Goal: Find specific page/section: Find specific page/section

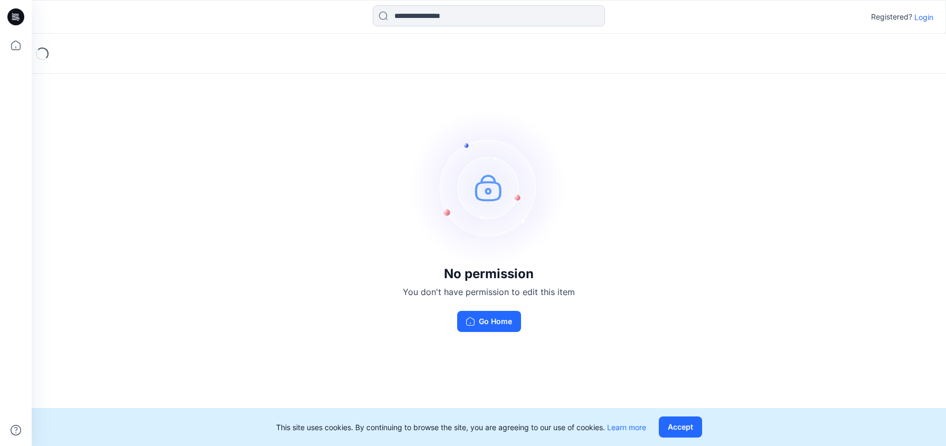
click at [920, 17] on p "Login" at bounding box center [923, 17] width 19 height 11
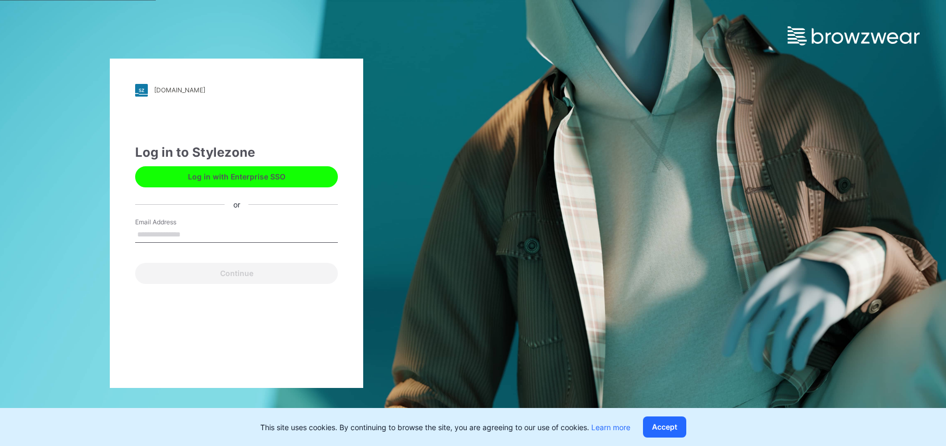
click at [220, 235] on input "Email Address" at bounding box center [236, 235] width 203 height 16
type input "**********"
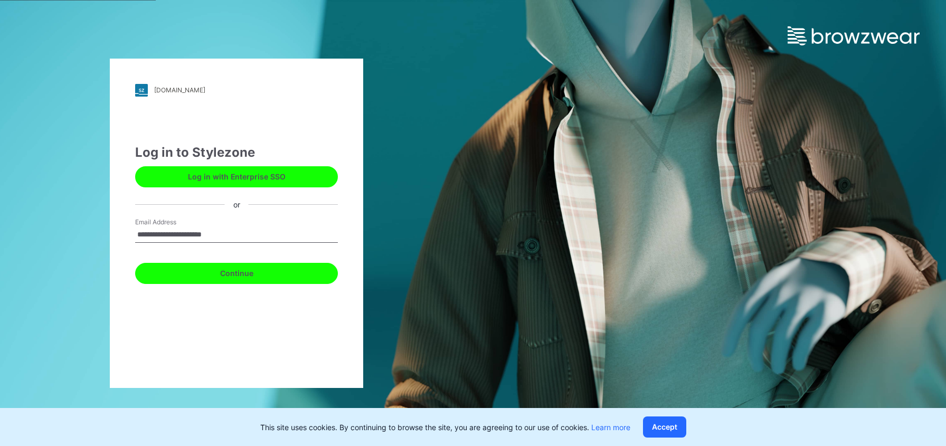
click at [233, 278] on button "Continue" at bounding box center [236, 273] width 203 height 21
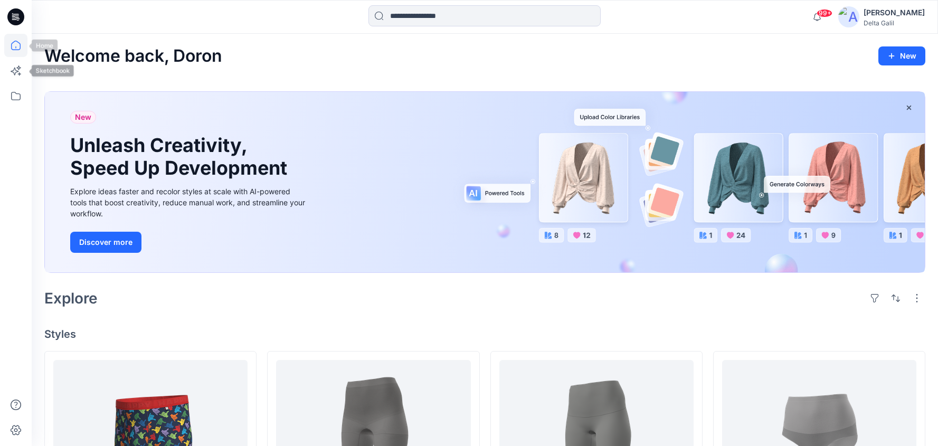
click at [17, 47] on icon at bounding box center [15, 45] width 23 height 23
click at [20, 98] on icon at bounding box center [15, 95] width 23 height 23
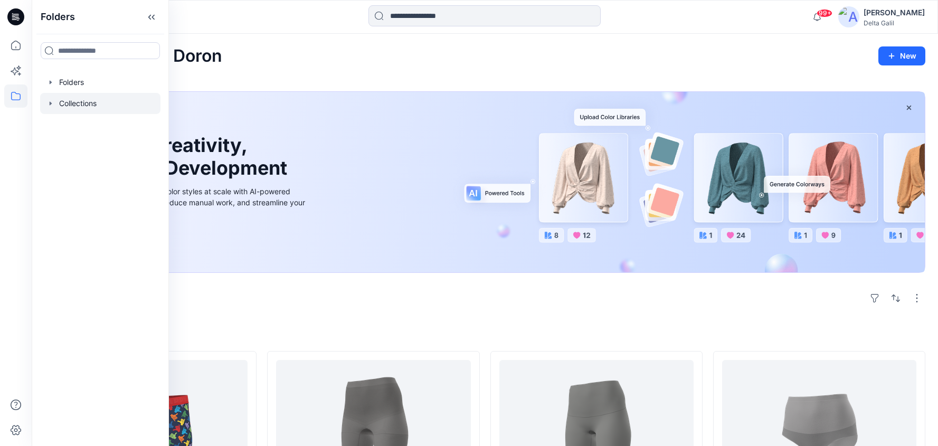
click at [74, 101] on div at bounding box center [100, 103] width 120 height 21
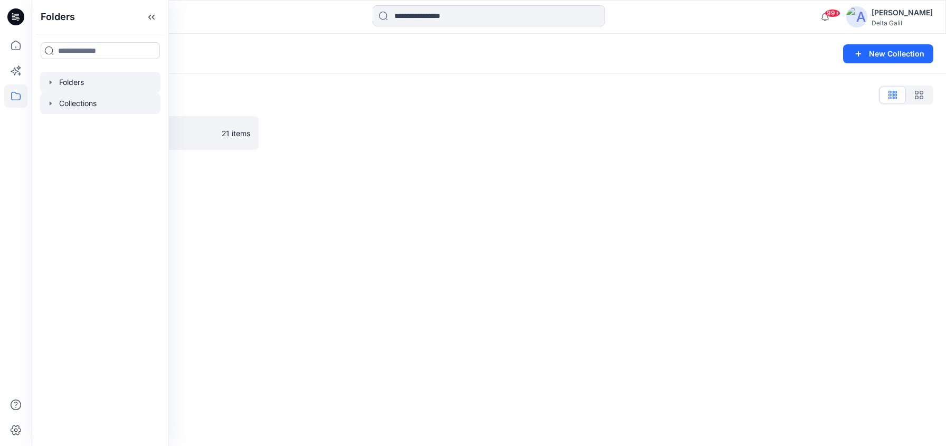
click at [76, 84] on div at bounding box center [100, 82] width 120 height 21
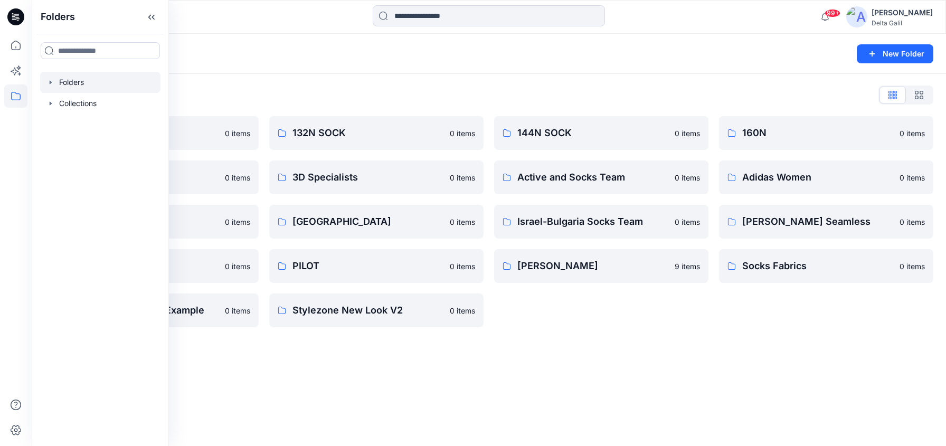
click at [424, 398] on div "Folders New Folder Folders List 120N SOCK 0 items 200N SOCK 0 items Avatars 0 i…" at bounding box center [489, 240] width 914 height 412
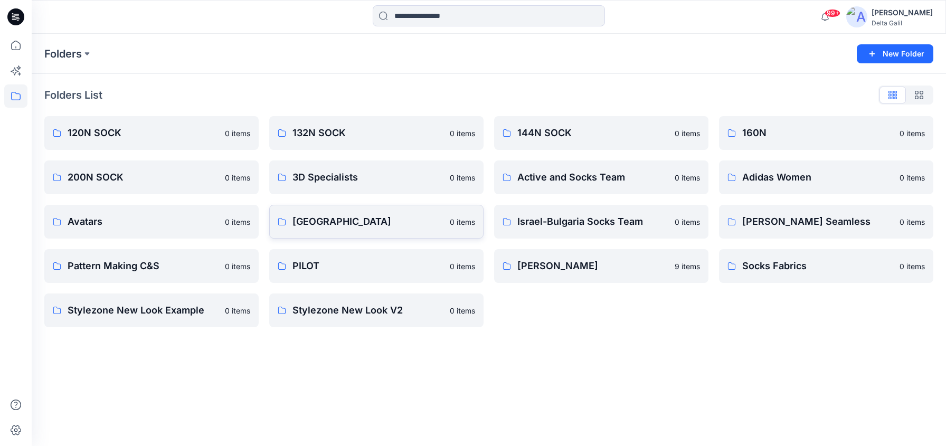
click at [362, 224] on p "Delta Library" at bounding box center [368, 221] width 151 height 15
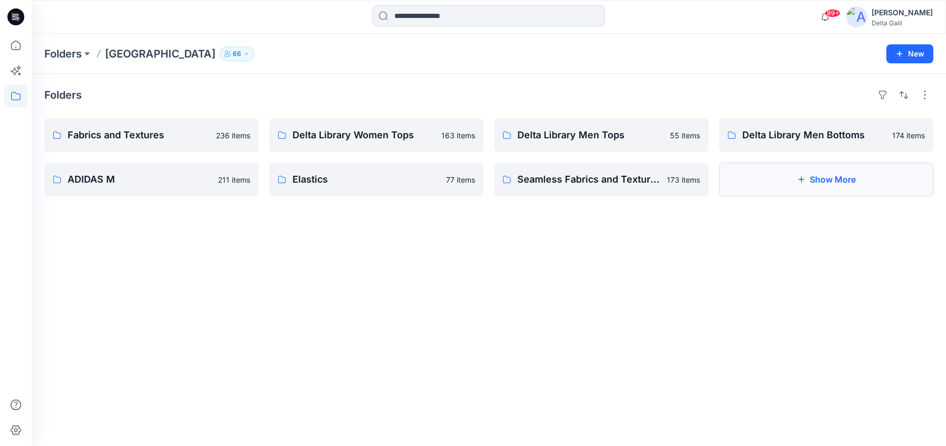
click at [800, 176] on icon "button" at bounding box center [801, 179] width 8 height 8
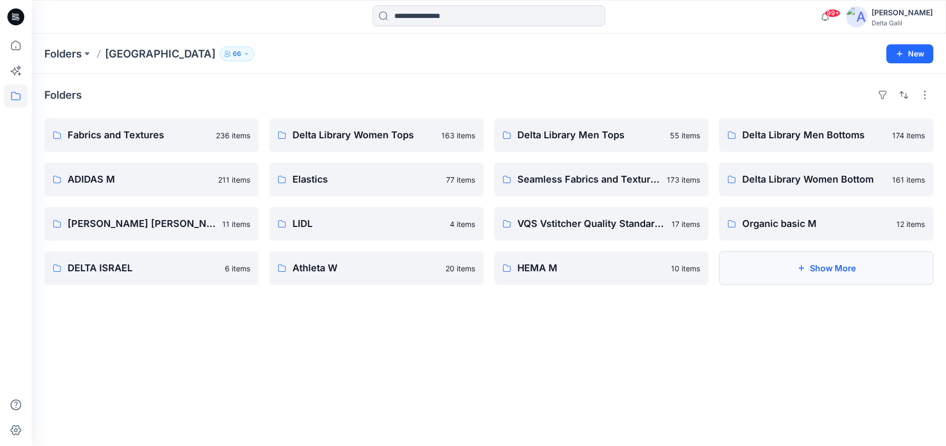
click at [779, 265] on button "Show More" at bounding box center [826, 268] width 214 height 34
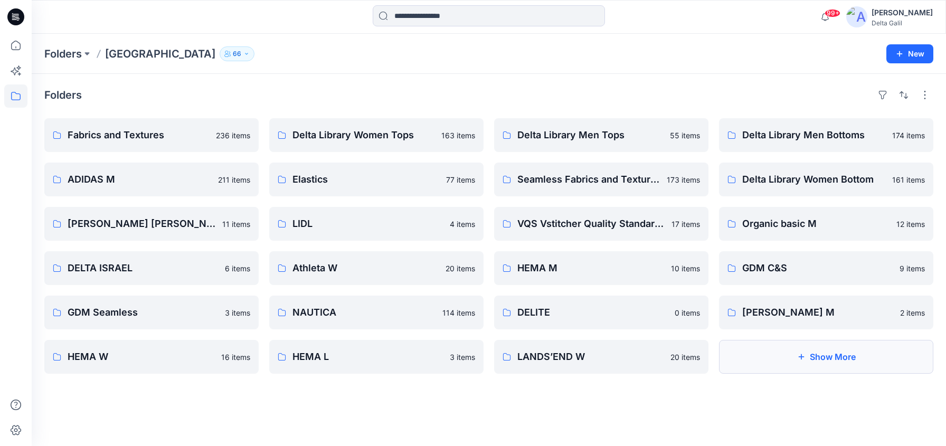
click at [778, 354] on button "Show More" at bounding box center [826, 357] width 214 height 34
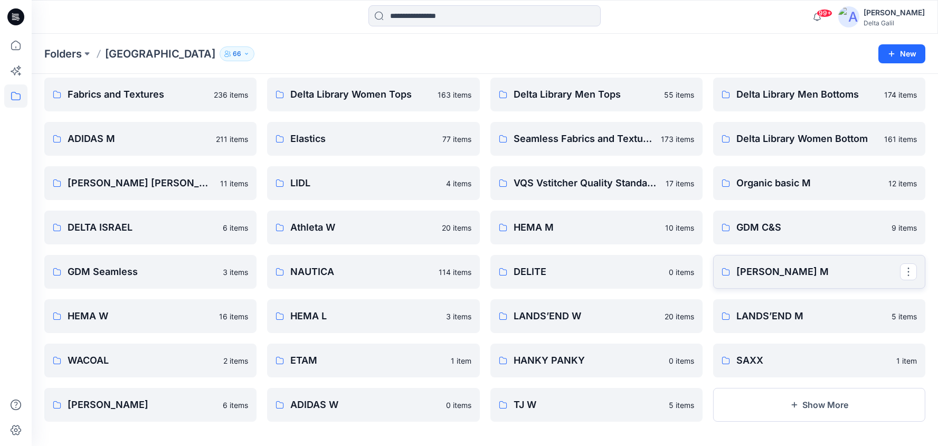
scroll to position [46, 0]
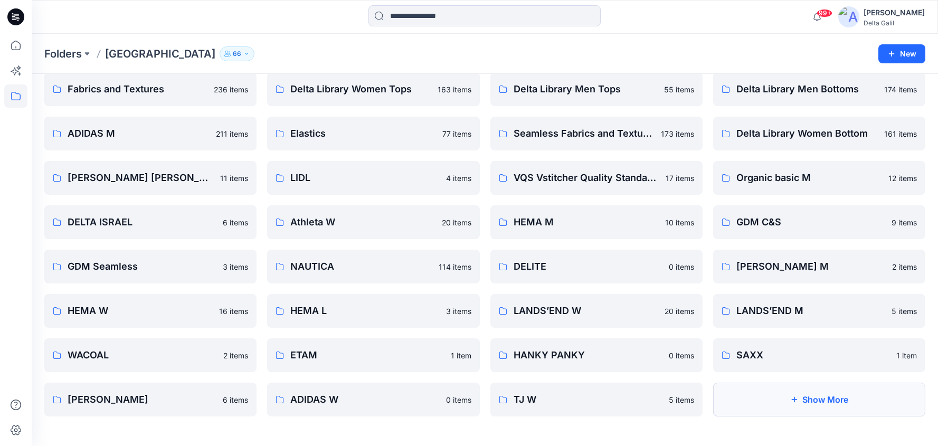
click at [798, 394] on button "Show More" at bounding box center [819, 400] width 212 height 34
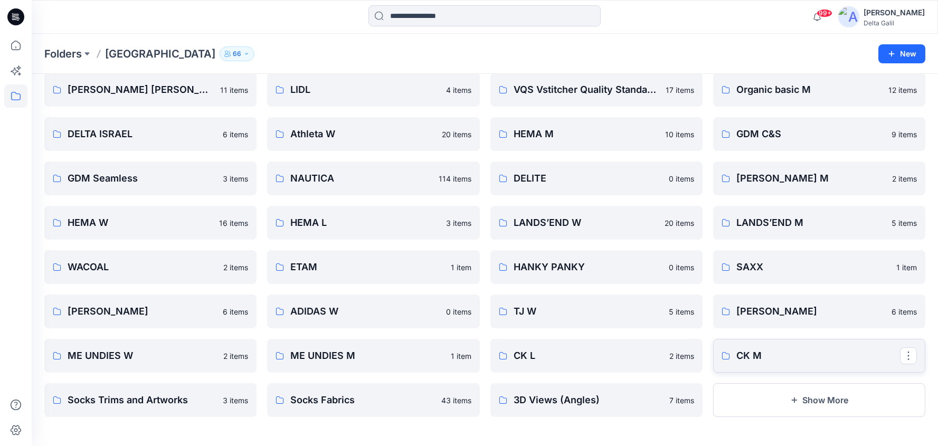
scroll to position [135, 0]
click at [338, 393] on p "Socks Fabrics" at bounding box center [372, 399] width 164 height 15
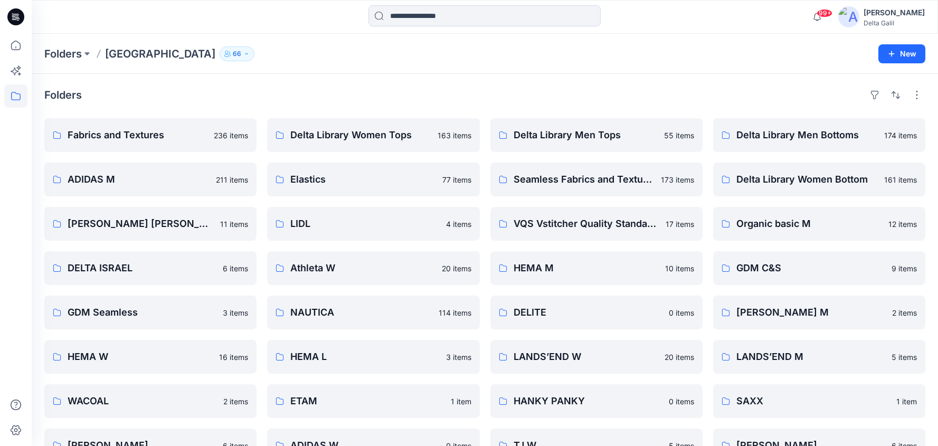
scroll to position [135, 0]
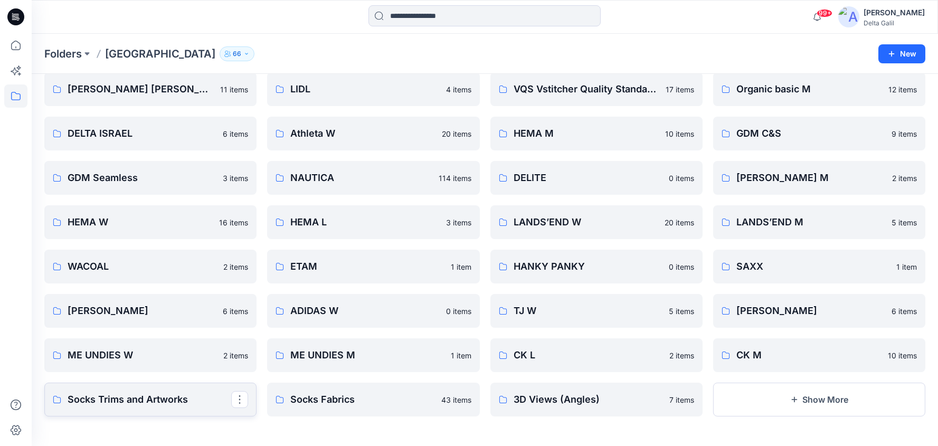
click at [139, 397] on p "Socks Trims and Artworks" at bounding box center [150, 399] width 164 height 15
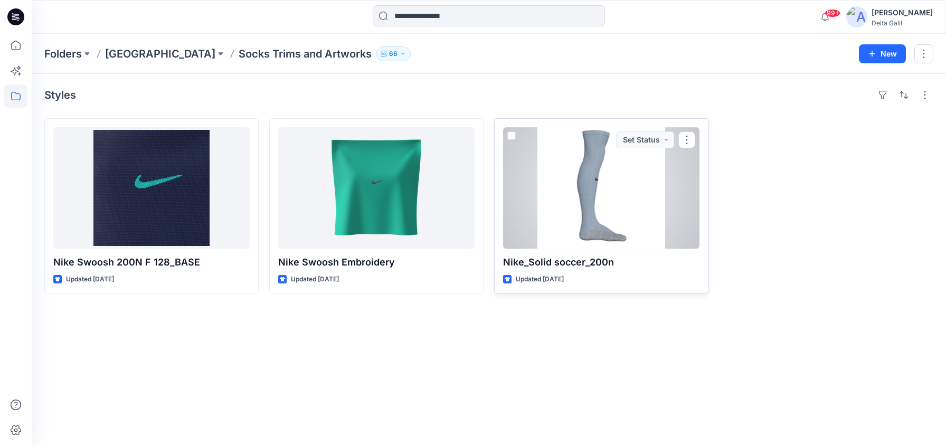
click at [595, 195] on div at bounding box center [601, 187] width 196 height 121
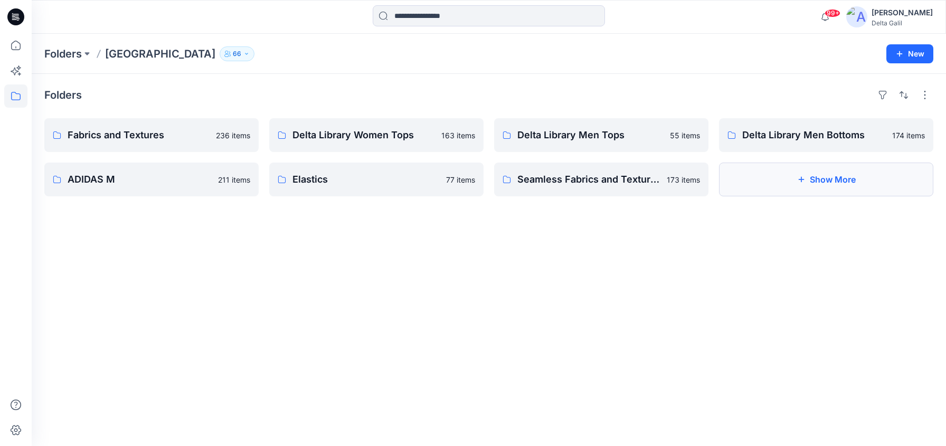
click at [820, 184] on button "Show More" at bounding box center [826, 180] width 214 height 34
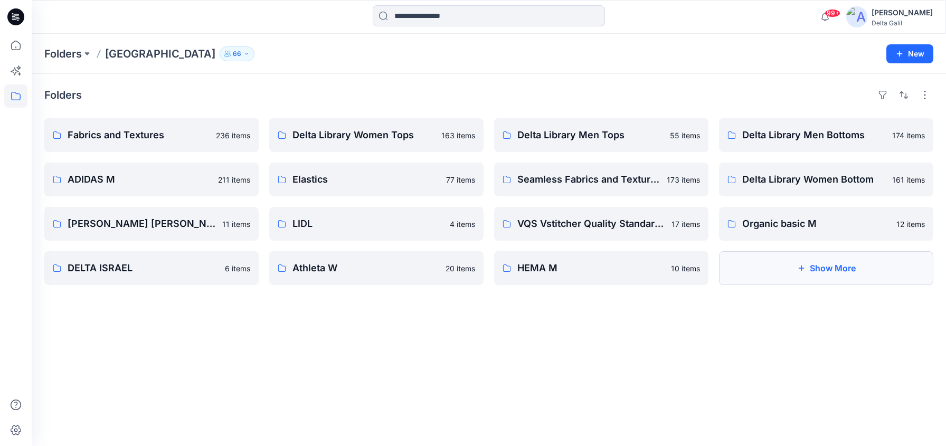
click at [812, 259] on button "Show More" at bounding box center [826, 268] width 214 height 34
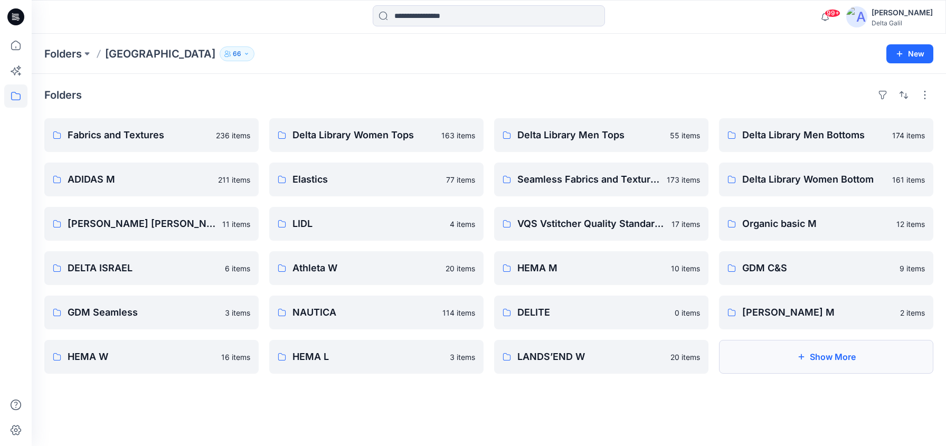
click at [813, 350] on button "Show More" at bounding box center [826, 357] width 214 height 34
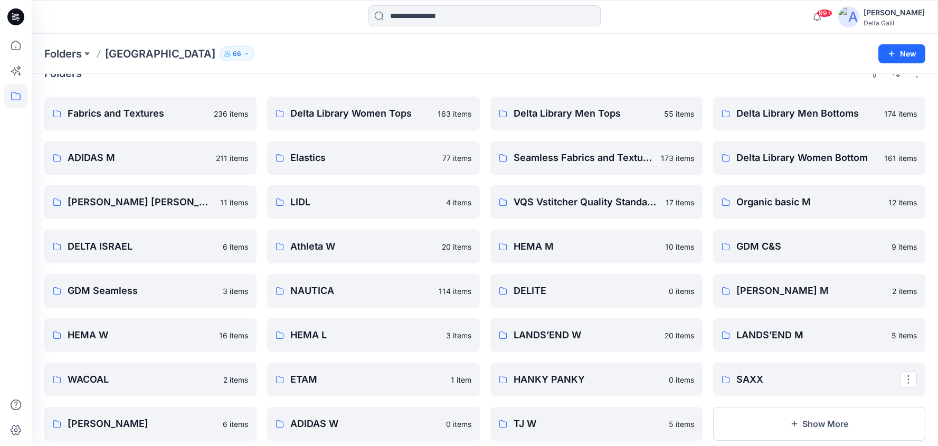
scroll to position [46, 0]
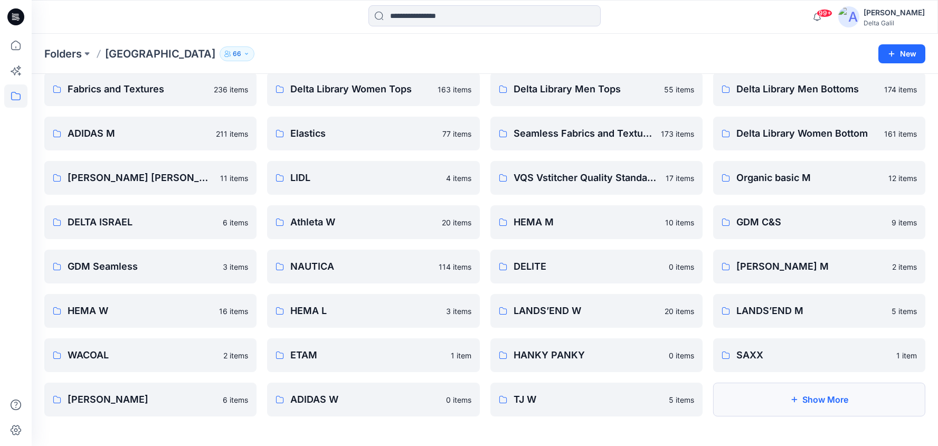
click at [791, 395] on icon "button" at bounding box center [794, 399] width 8 height 8
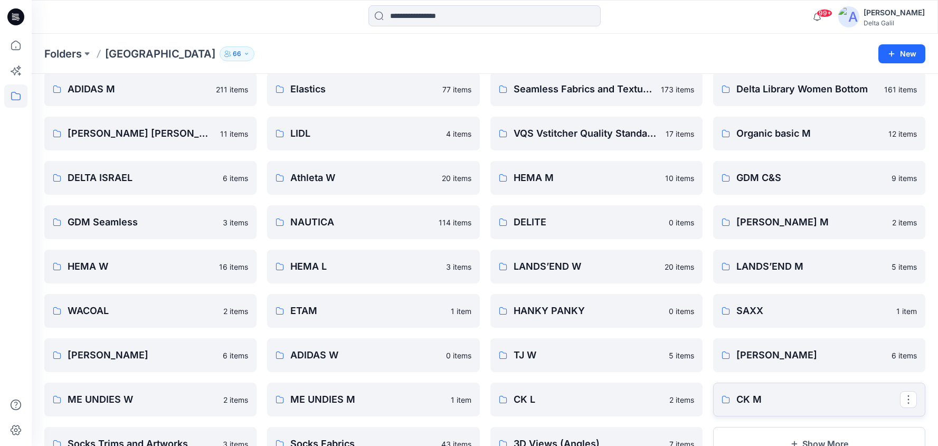
scroll to position [135, 0]
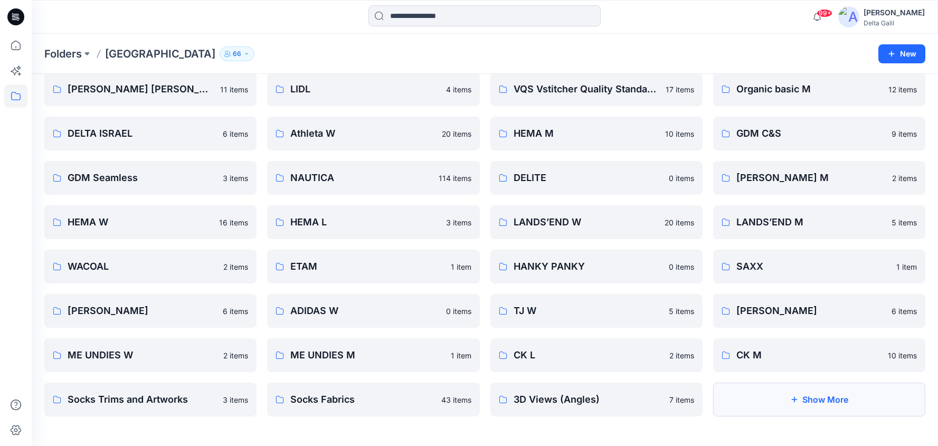
click at [807, 398] on button "Show More" at bounding box center [819, 400] width 212 height 34
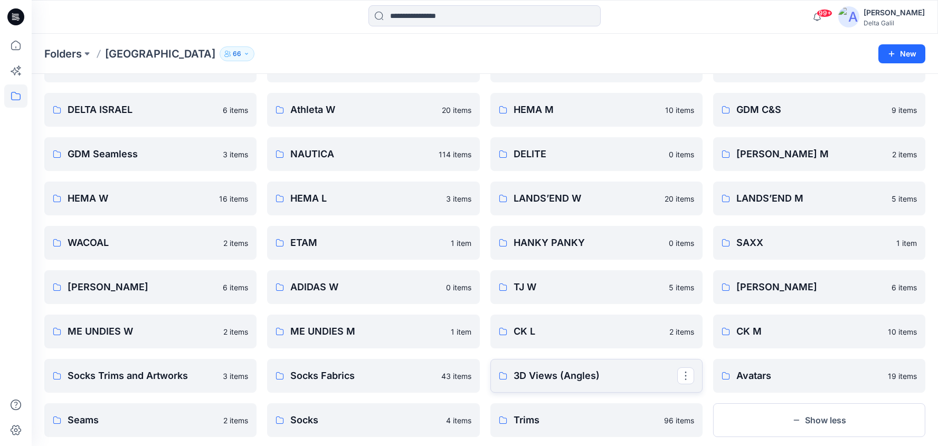
scroll to position [179, 0]
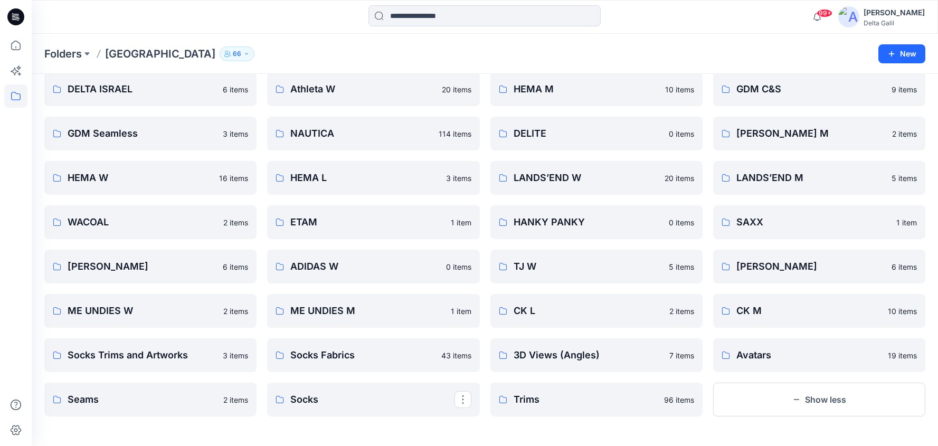
click at [356, 383] on link "Socks" at bounding box center [373, 400] width 212 height 34
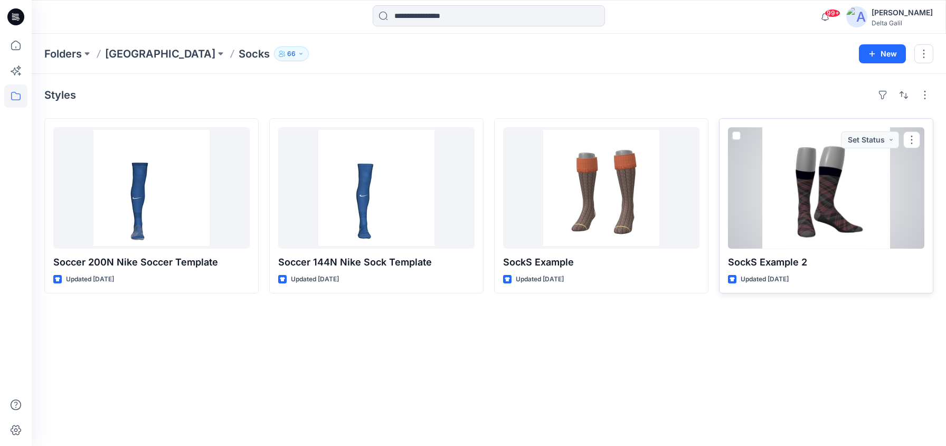
click at [795, 211] on div at bounding box center [826, 187] width 196 height 121
